Goal: Task Accomplishment & Management: Complete application form

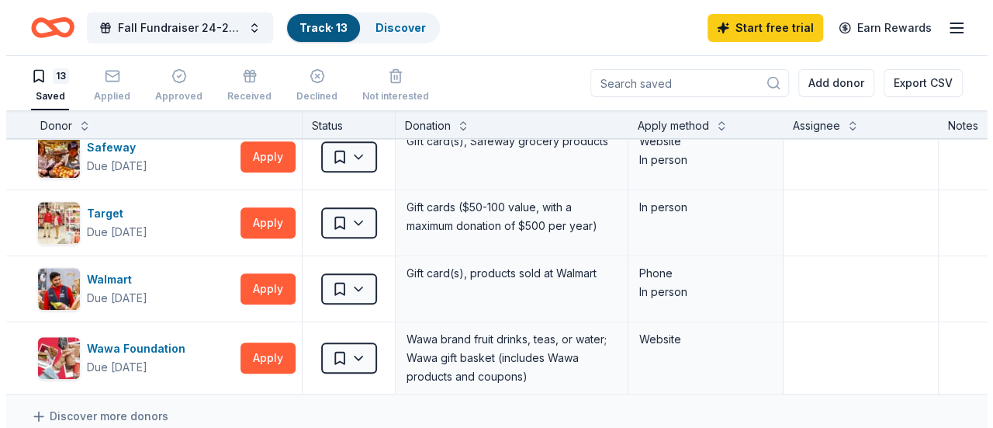
scroll to position [776, 0]
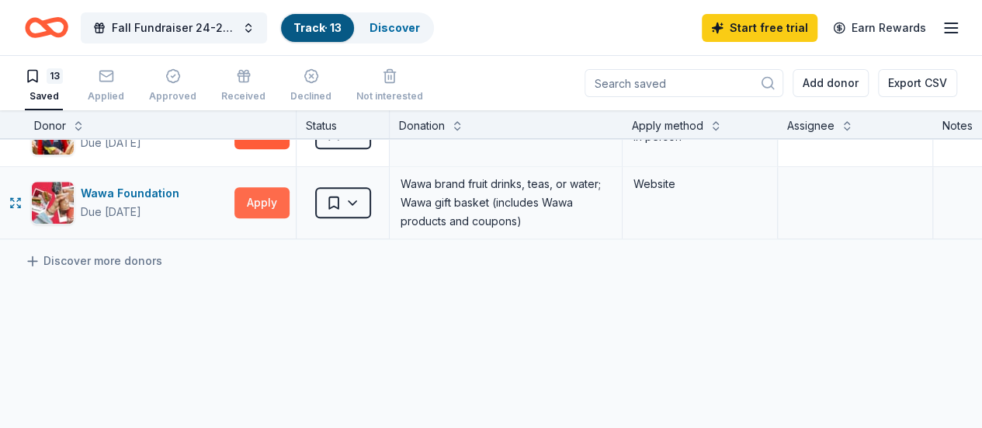
click at [270, 199] on button "Apply" at bounding box center [261, 202] width 55 height 31
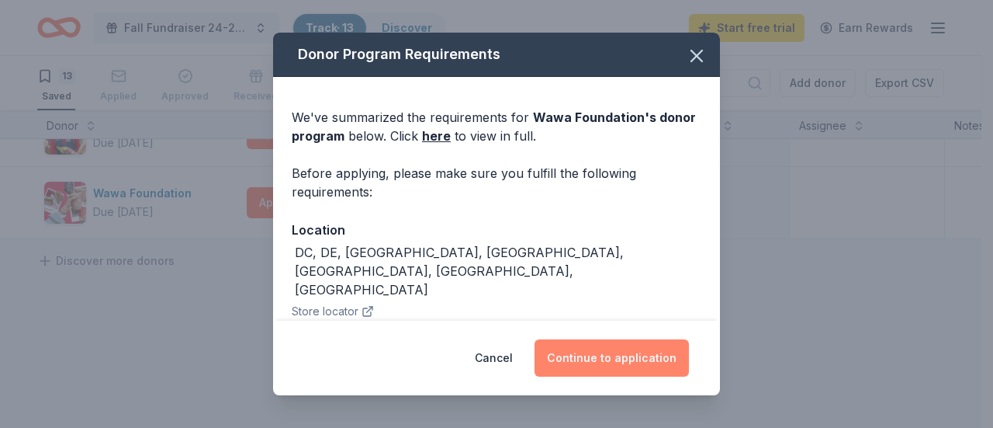
click at [612, 355] on button "Continue to application" at bounding box center [612, 357] width 154 height 37
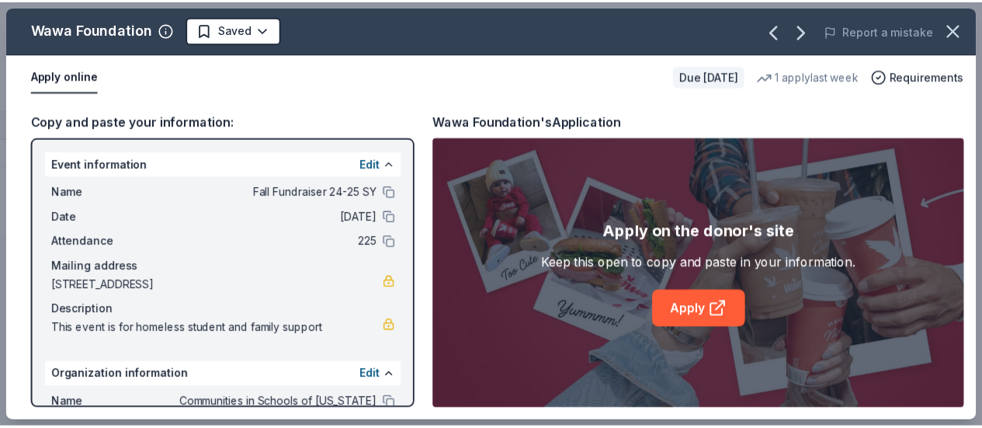
scroll to position [154, 0]
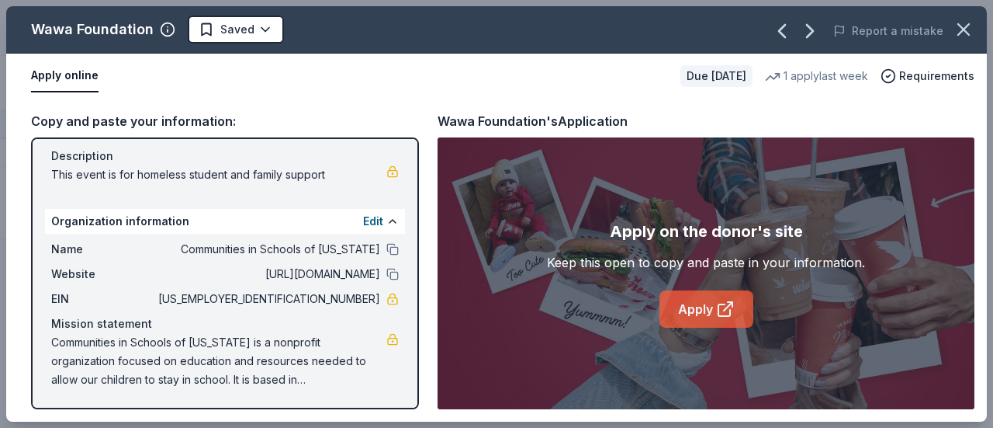
click at [709, 309] on link "Apply" at bounding box center [707, 308] width 94 height 37
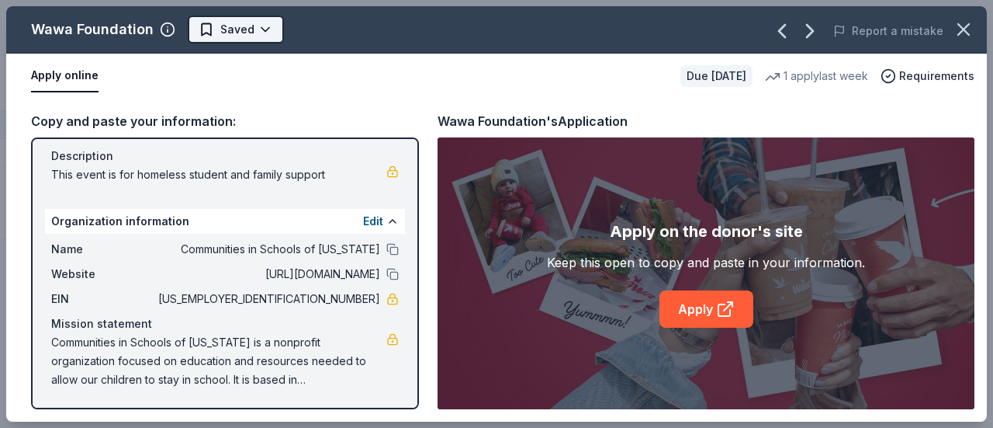
click at [262, 27] on html "Fall Fundraiser 24-25 SY Track · 13 Discover Start free trial Earn Rewards 13 S…" at bounding box center [496, 214] width 993 height 428
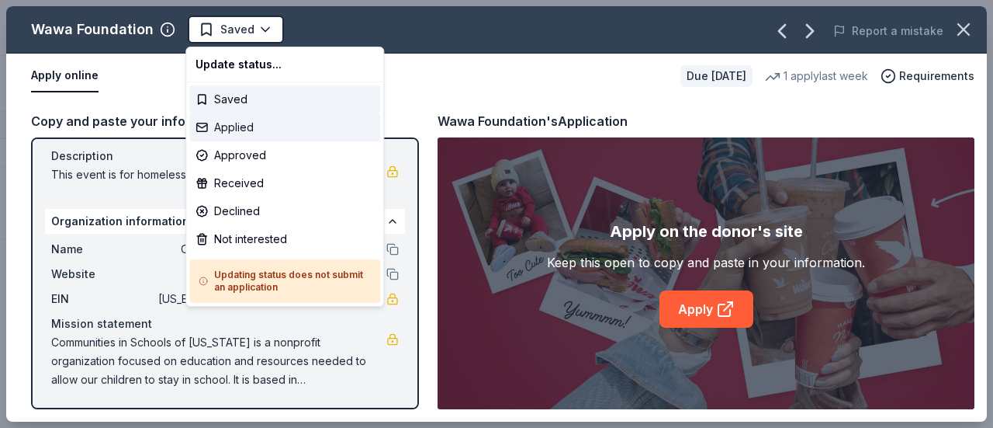
click at [259, 133] on div "Applied" at bounding box center [284, 127] width 191 height 28
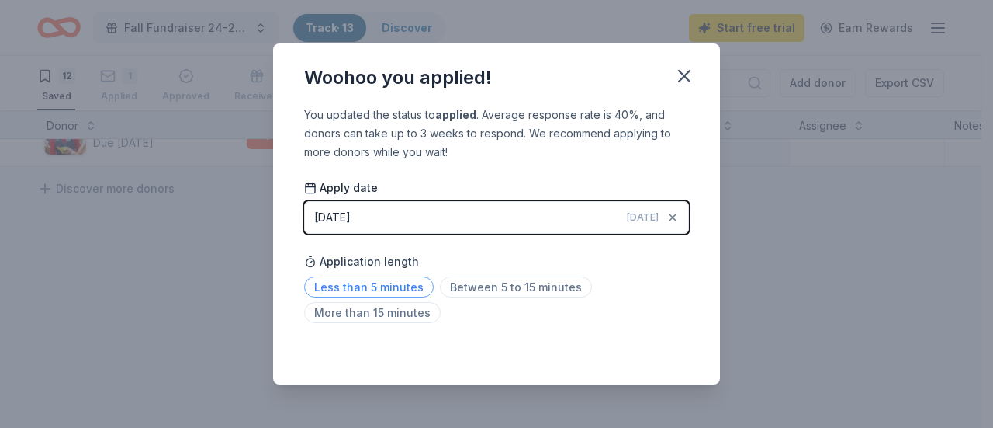
click at [379, 291] on span "Less than 5 minutes" at bounding box center [369, 286] width 130 height 21
click at [681, 76] on icon "button" at bounding box center [685, 76] width 22 height 22
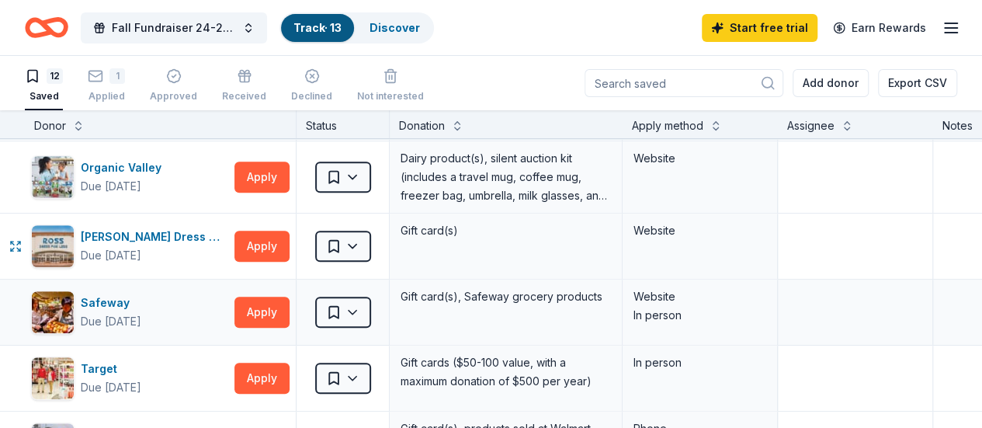
scroll to position [543, 0]
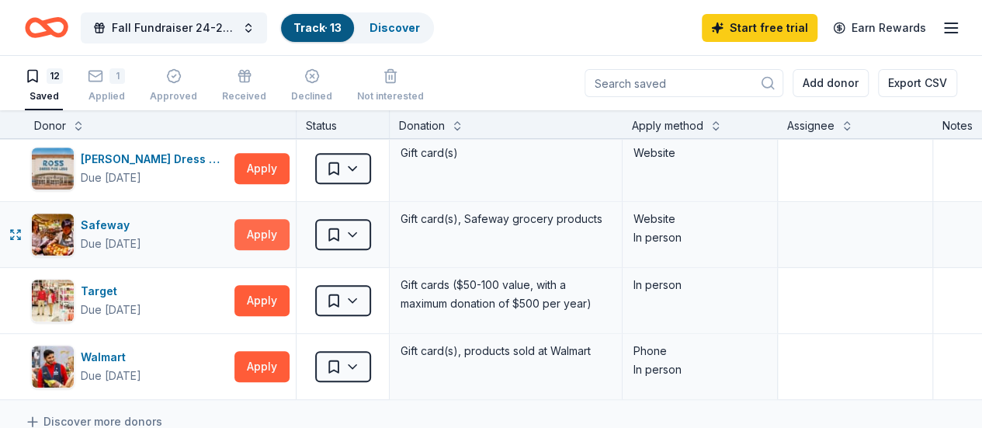
click at [286, 234] on button "Apply" at bounding box center [261, 234] width 55 height 31
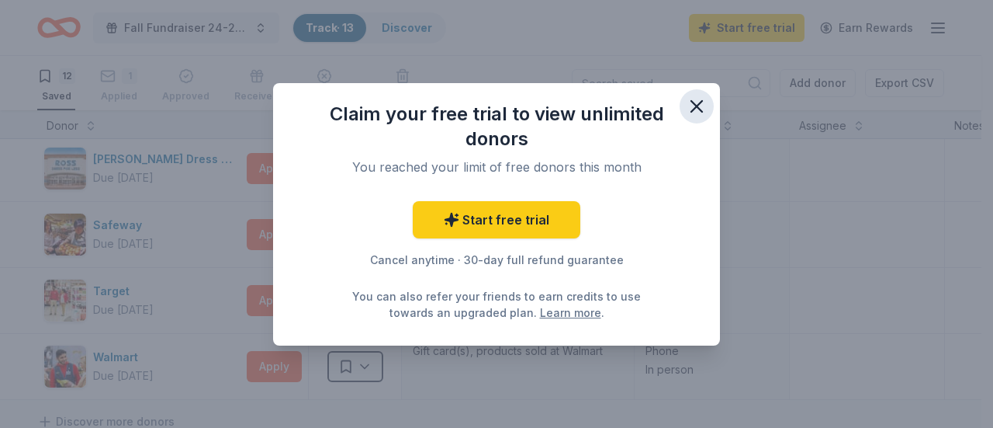
click at [694, 108] on icon "button" at bounding box center [697, 106] width 11 height 11
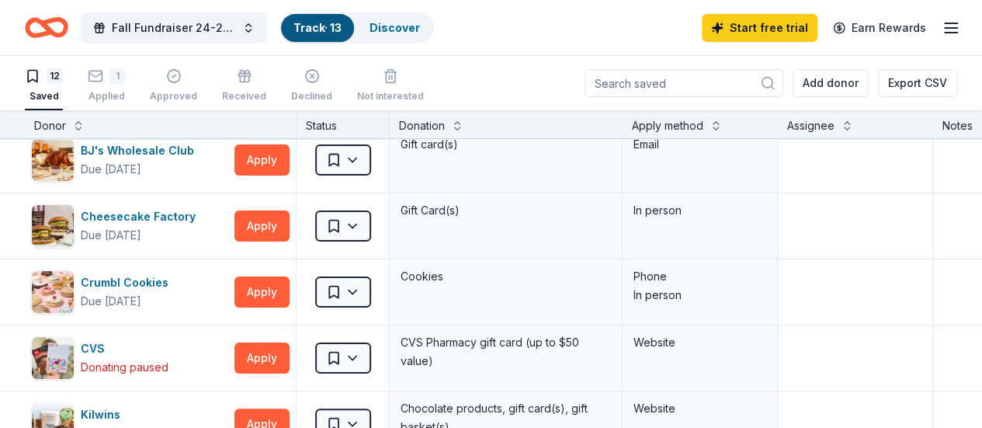
scroll to position [0, 0]
